Goal: Information Seeking & Learning: Learn about a topic

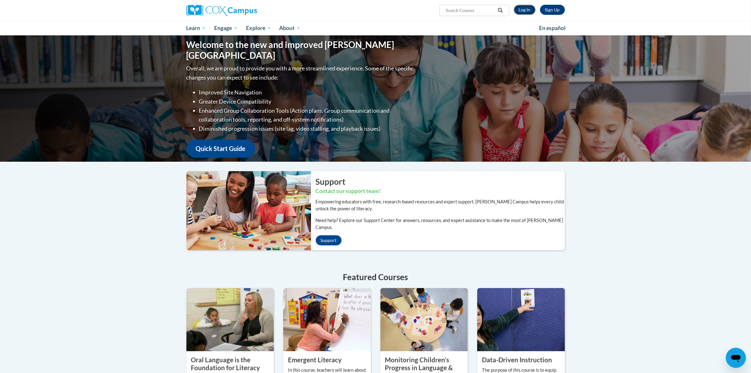
click at [527, 7] on link "Log In" at bounding box center [525, 10] width 22 height 10
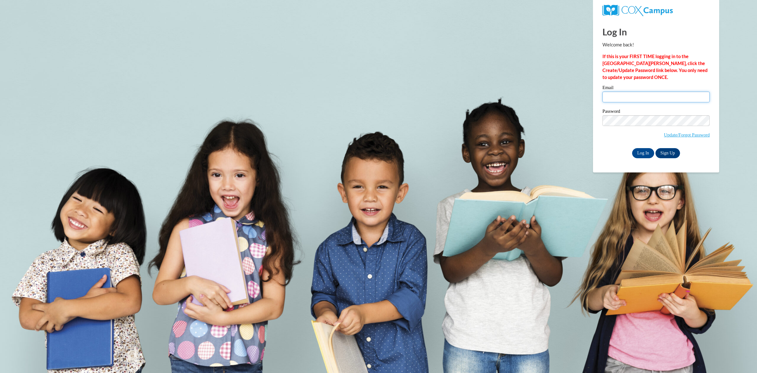
click at [656, 96] on input "Email" at bounding box center [656, 97] width 107 height 11
type input "wendyz.ddd@gmail.com"
click at [636, 151] on input "Log In" at bounding box center [643, 153] width 22 height 10
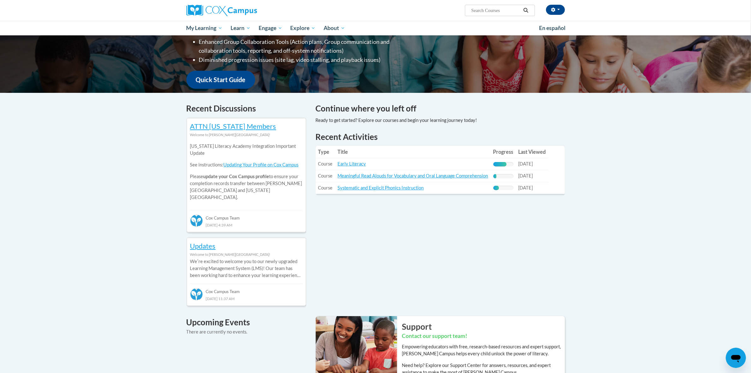
scroll to position [131, 0]
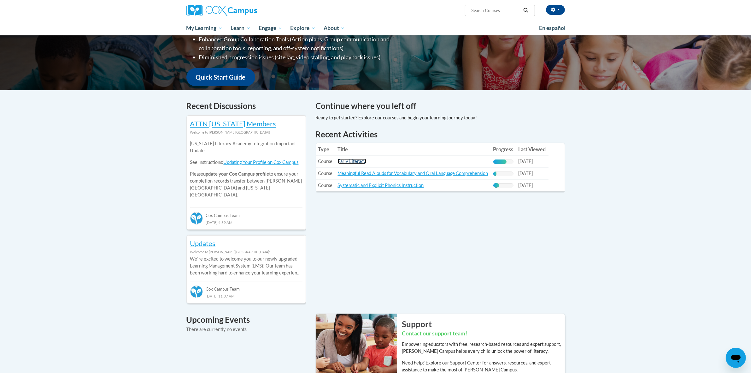
click at [354, 160] on link "Early Literacy" at bounding box center [352, 160] width 28 height 5
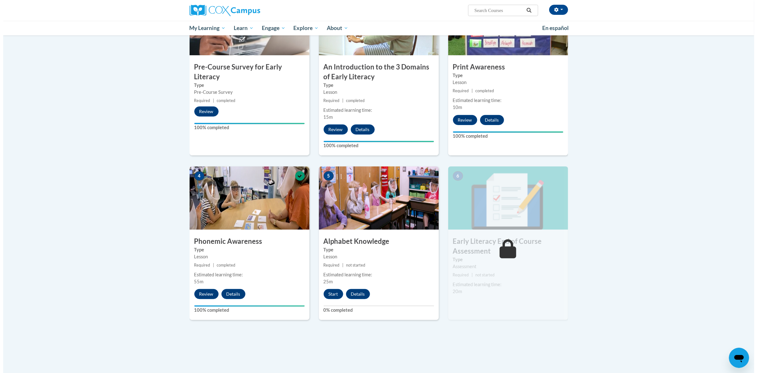
scroll to position [197, 0]
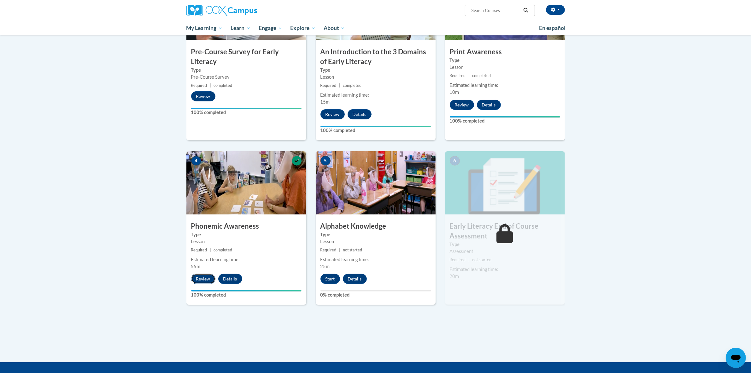
click at [199, 279] on button "Review" at bounding box center [203, 279] width 24 height 10
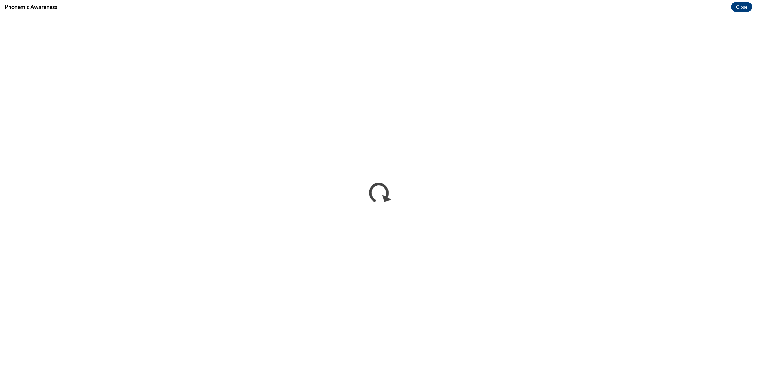
scroll to position [0, 0]
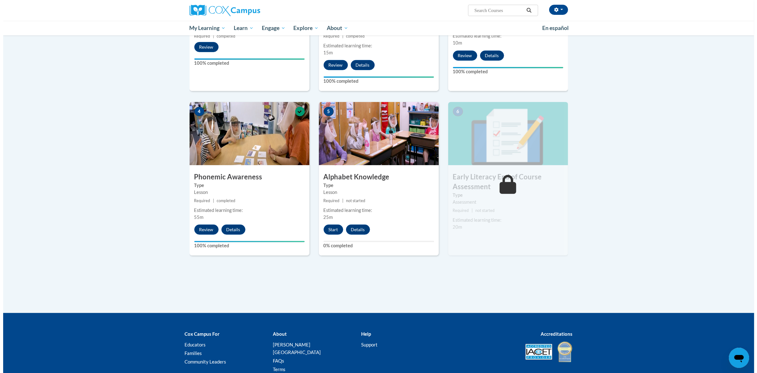
scroll to position [263, 0]
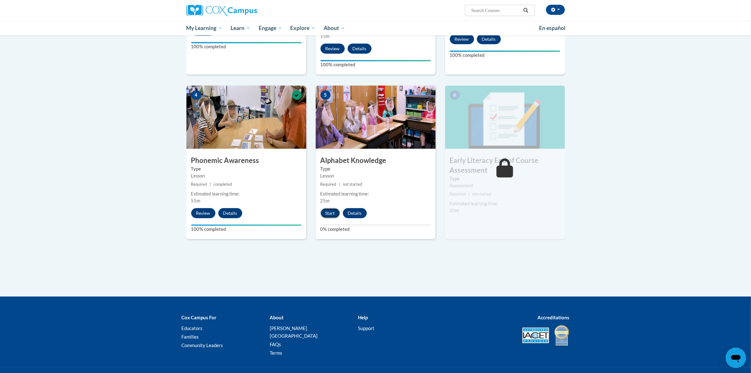
click at [329, 212] on button "Start" at bounding box center [331, 213] width 20 height 10
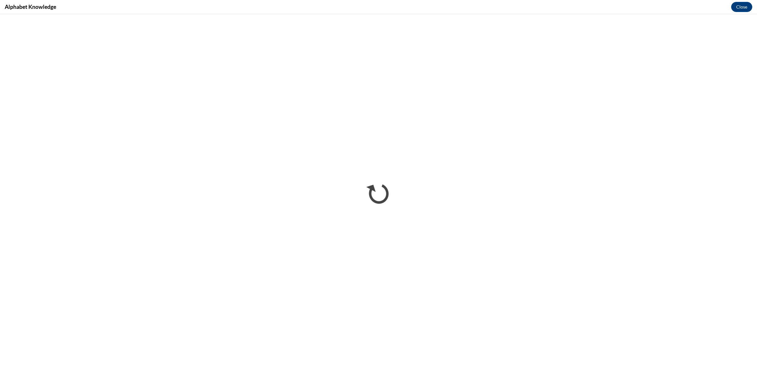
scroll to position [0, 0]
